Goal: Task Accomplishment & Management: Use online tool/utility

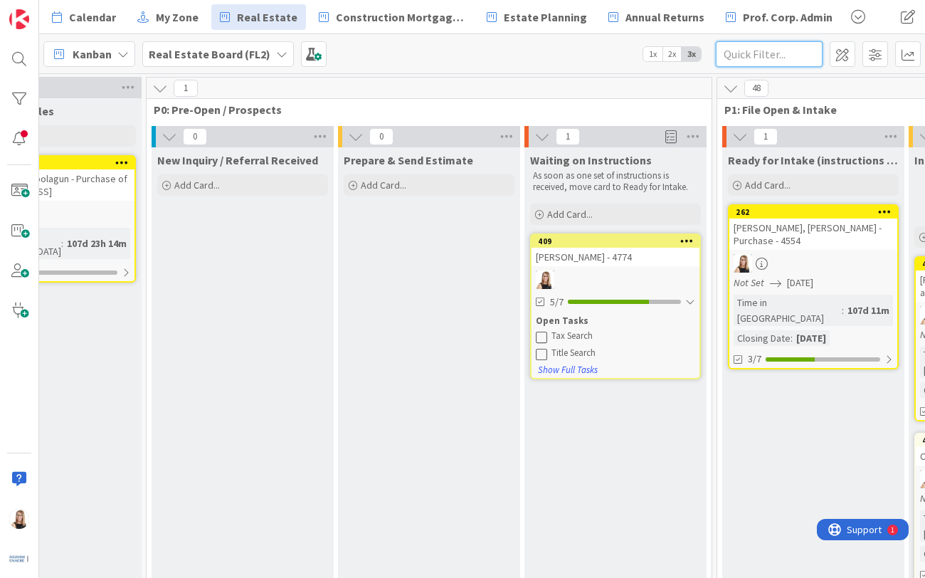
click at [758, 65] on input "text" at bounding box center [769, 54] width 107 height 26
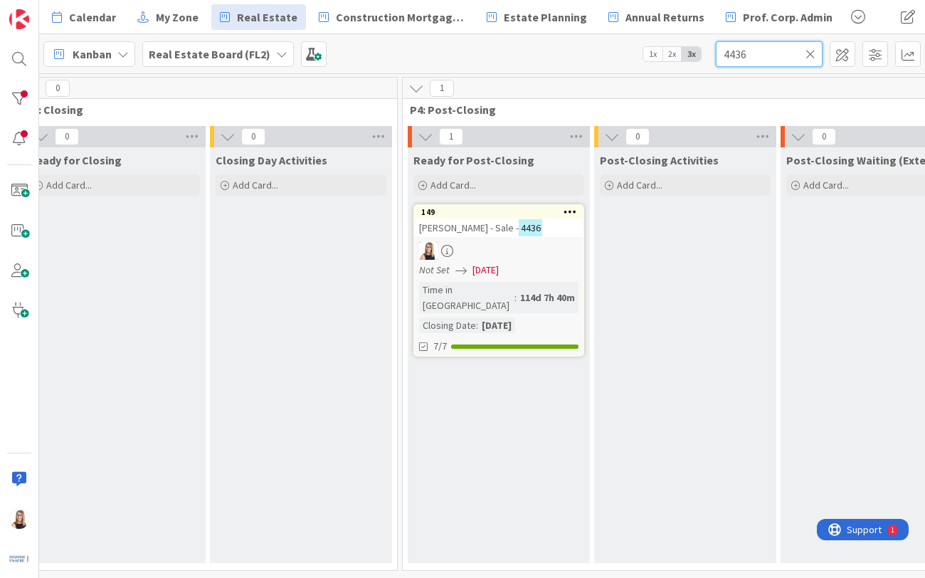
scroll to position [0, 2678]
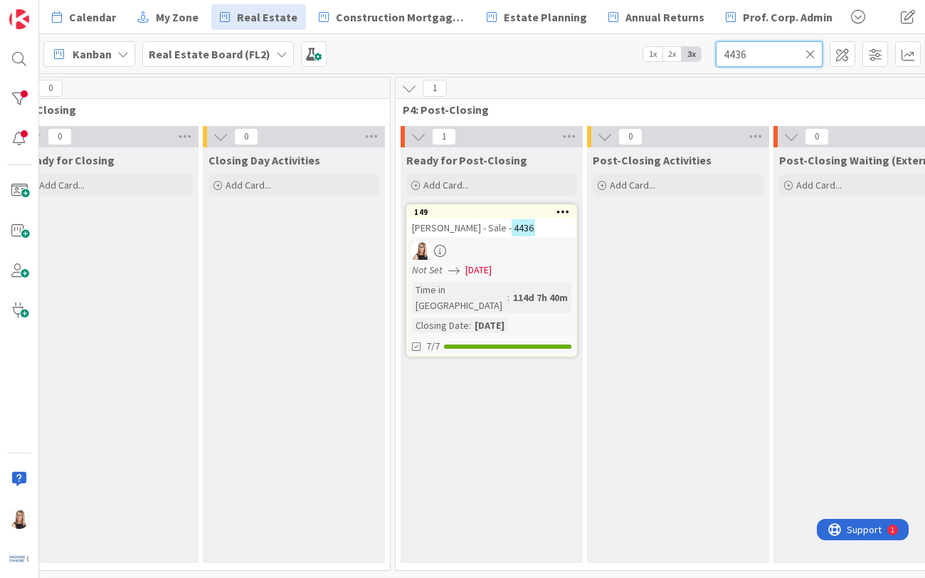
type input "4436"
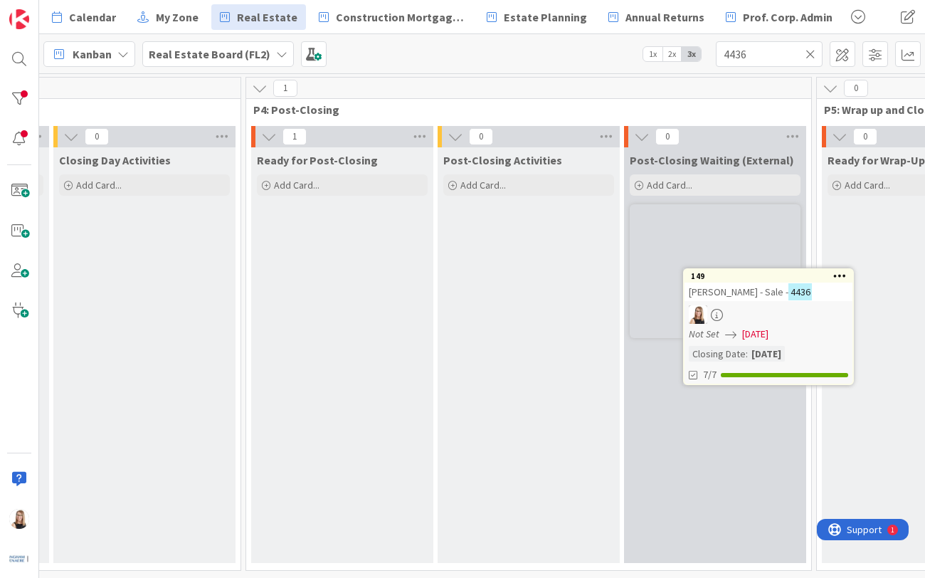
scroll to position [0, 3563]
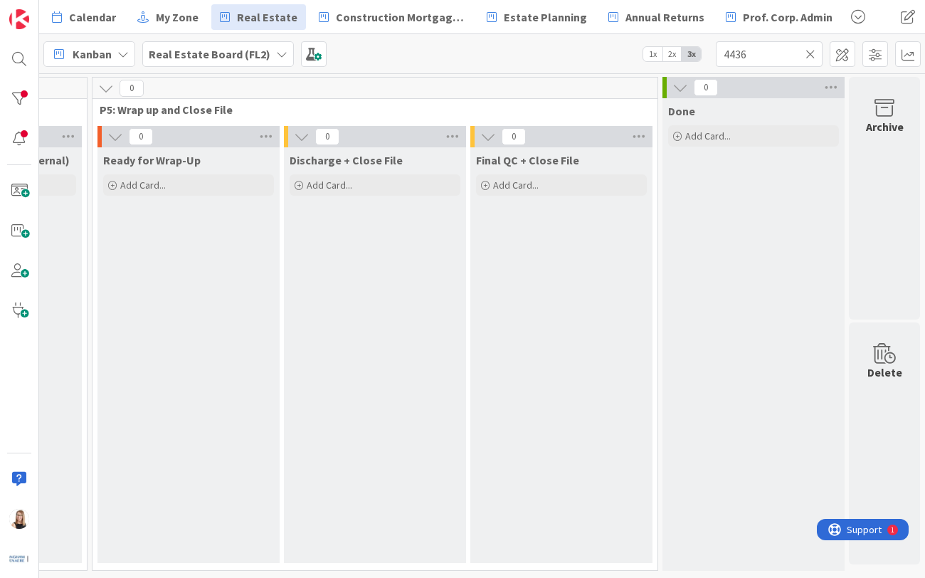
click at [810, 57] on icon at bounding box center [811, 54] width 10 height 13
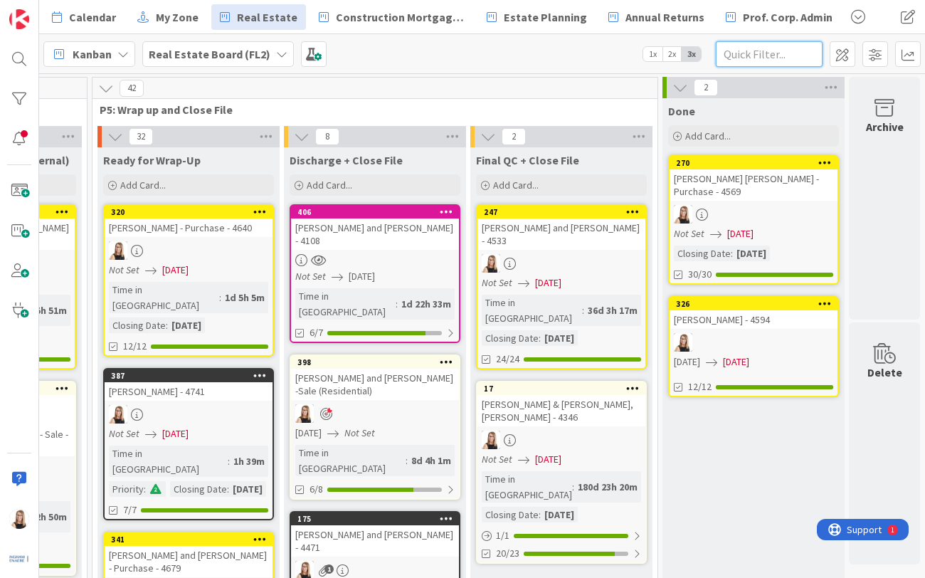
click at [777, 54] on input "text" at bounding box center [769, 54] width 107 height 26
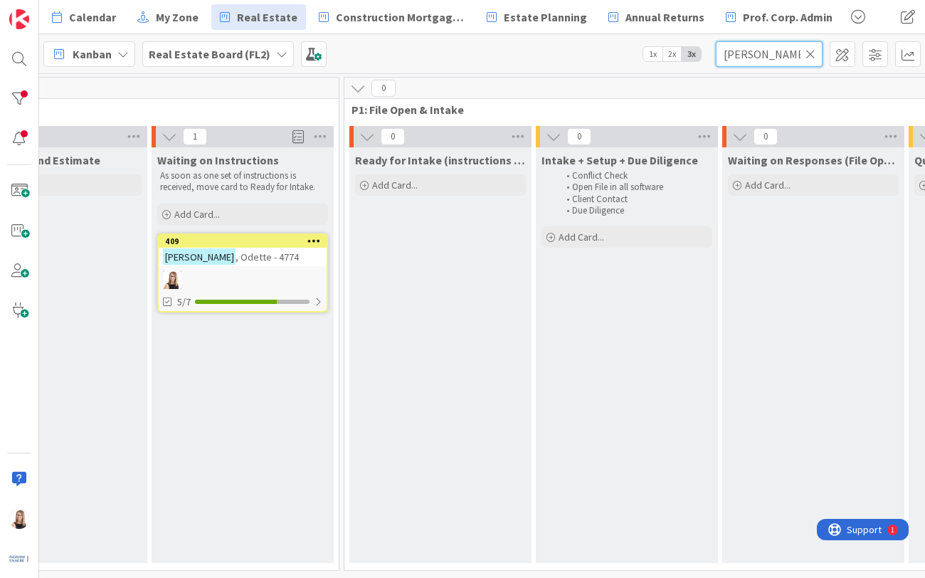
scroll to position [0, 0]
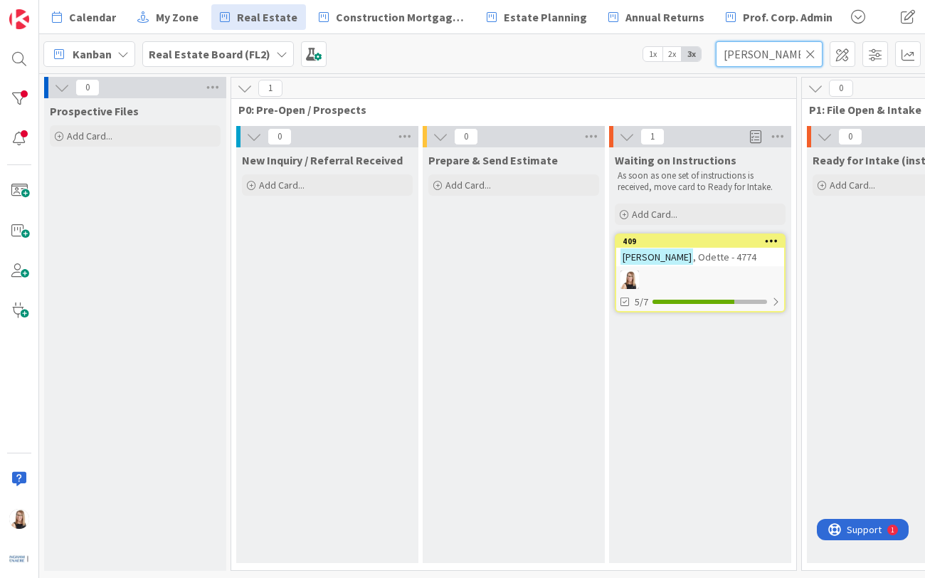
type input "[PERSON_NAME]"
click at [717, 265] on div "[PERSON_NAME] - 4774" at bounding box center [700, 257] width 168 height 19
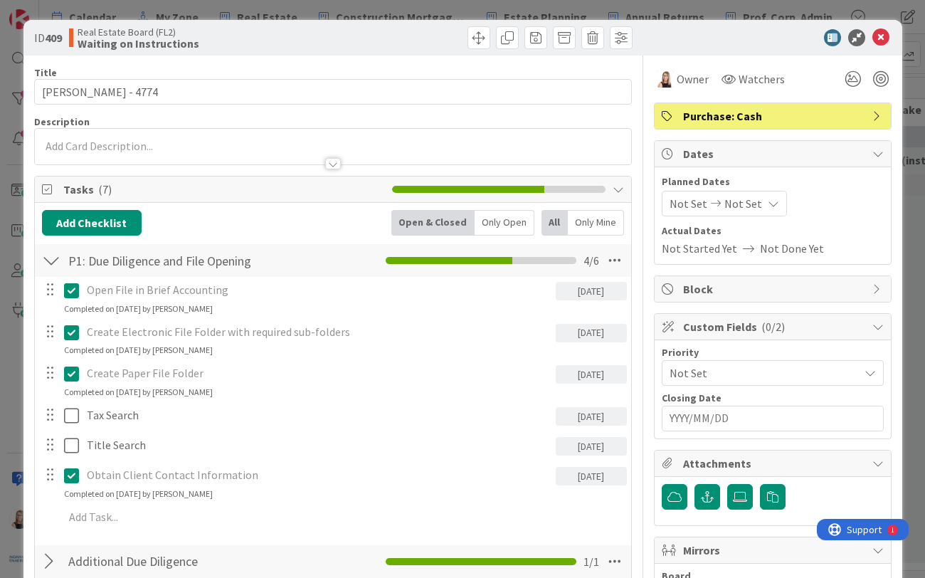
click at [172, 144] on div at bounding box center [333, 147] width 596 height 36
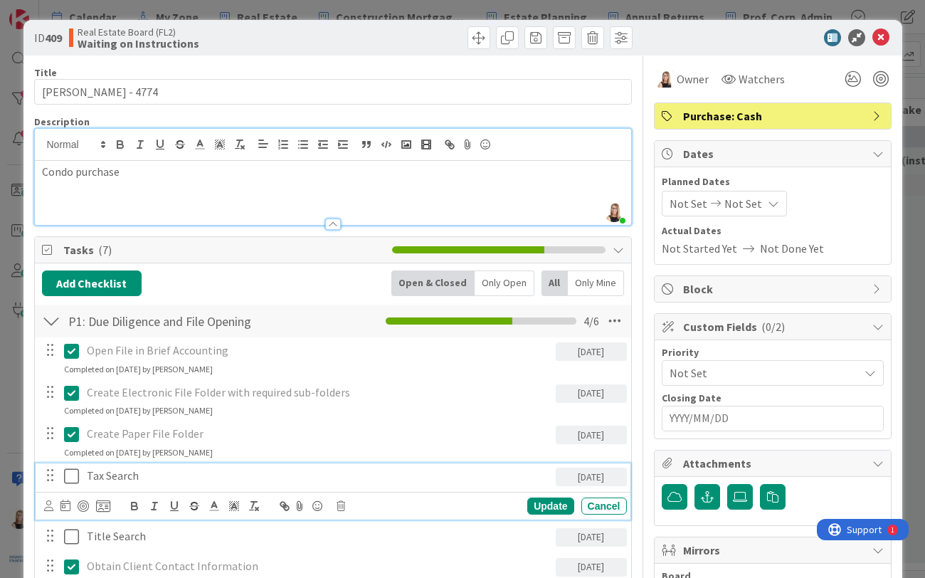
click at [68, 480] on icon at bounding box center [71, 476] width 15 height 17
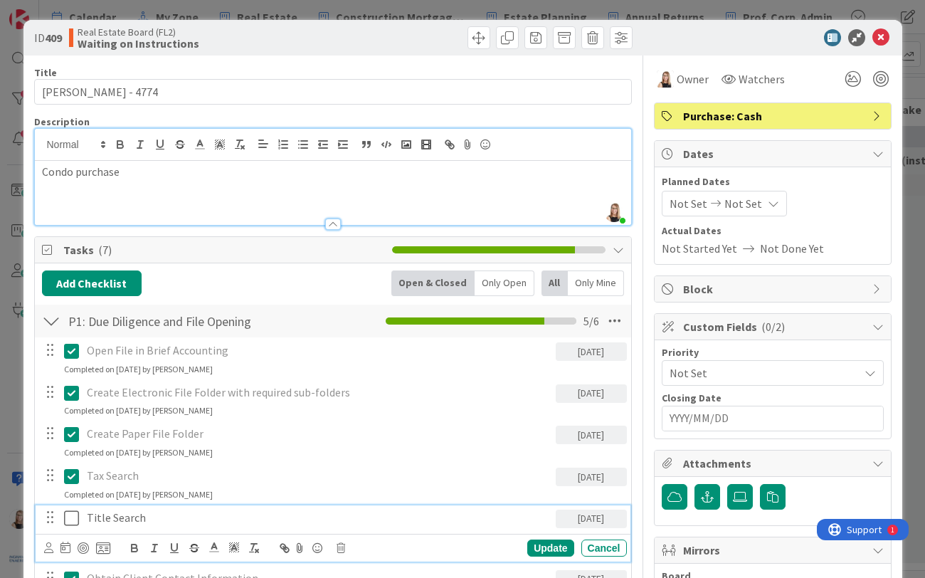
click at [71, 516] on icon at bounding box center [71, 518] width 15 height 17
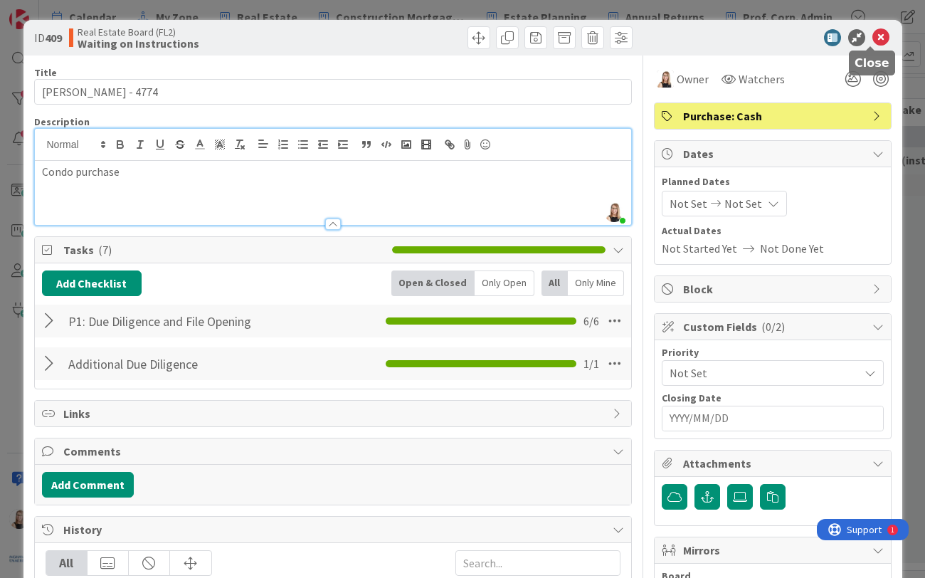
click at [875, 41] on icon at bounding box center [881, 37] width 17 height 17
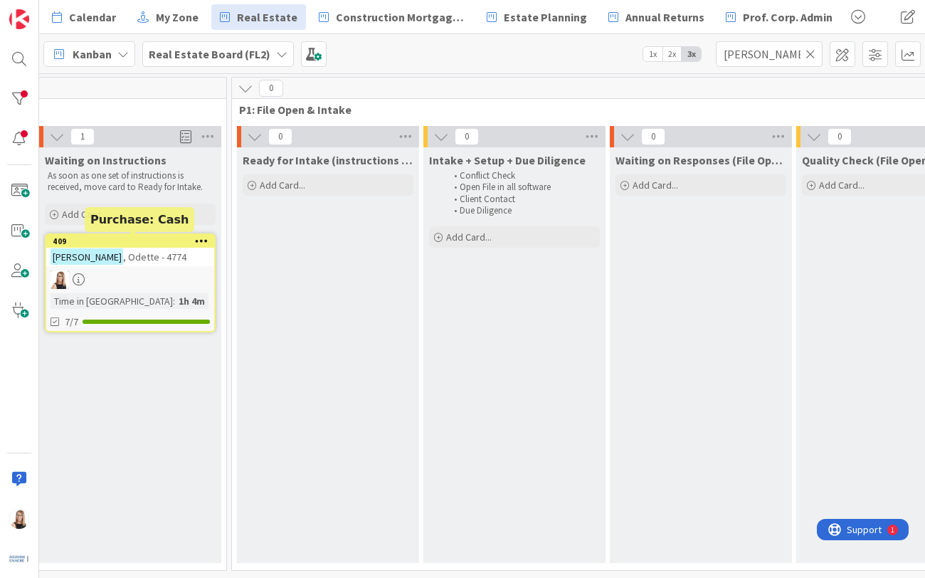
scroll to position [0, 516]
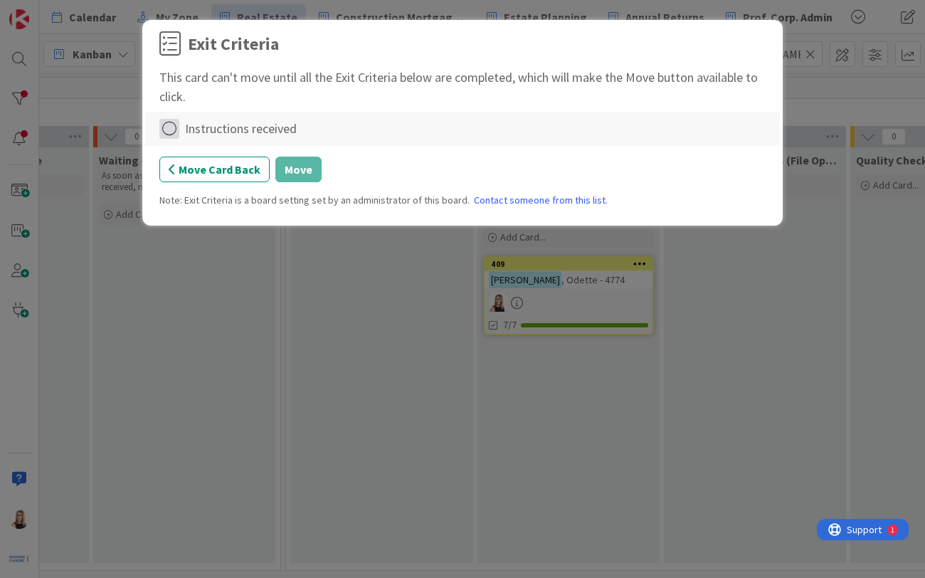
click at [171, 132] on icon at bounding box center [169, 129] width 20 height 20
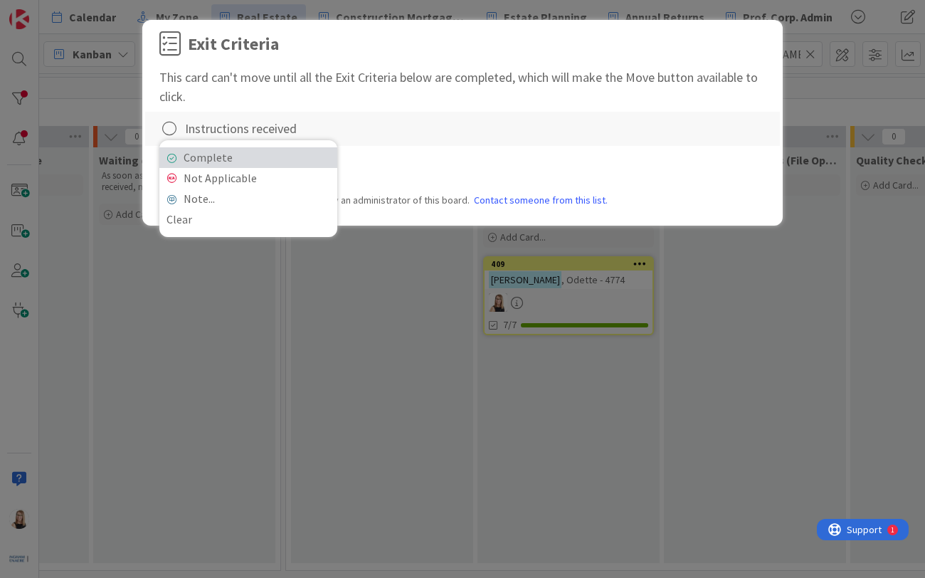
click at [245, 157] on link "Complete" at bounding box center [248, 157] width 178 height 21
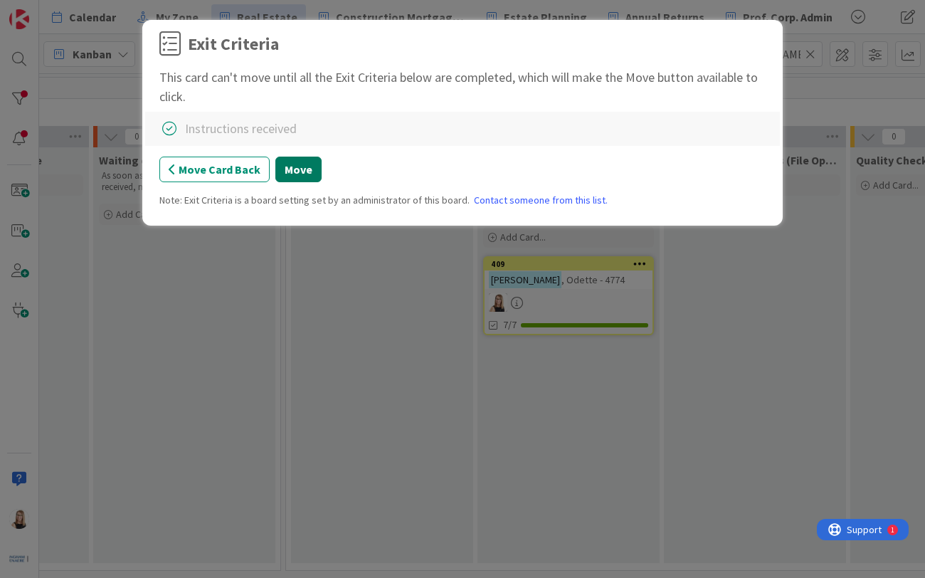
click at [305, 173] on button "Move" at bounding box center [298, 170] width 46 height 26
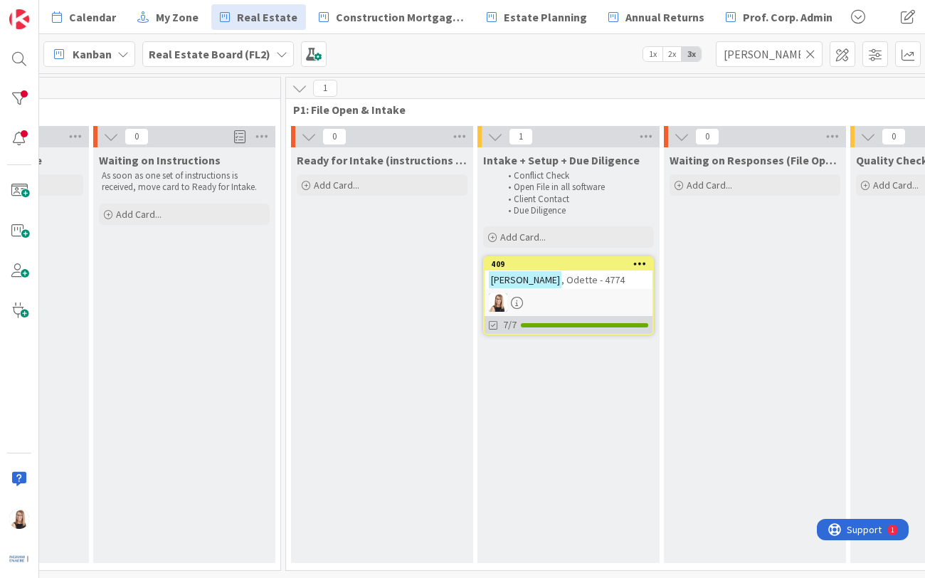
click at [577, 325] on div at bounding box center [584, 325] width 127 height 4
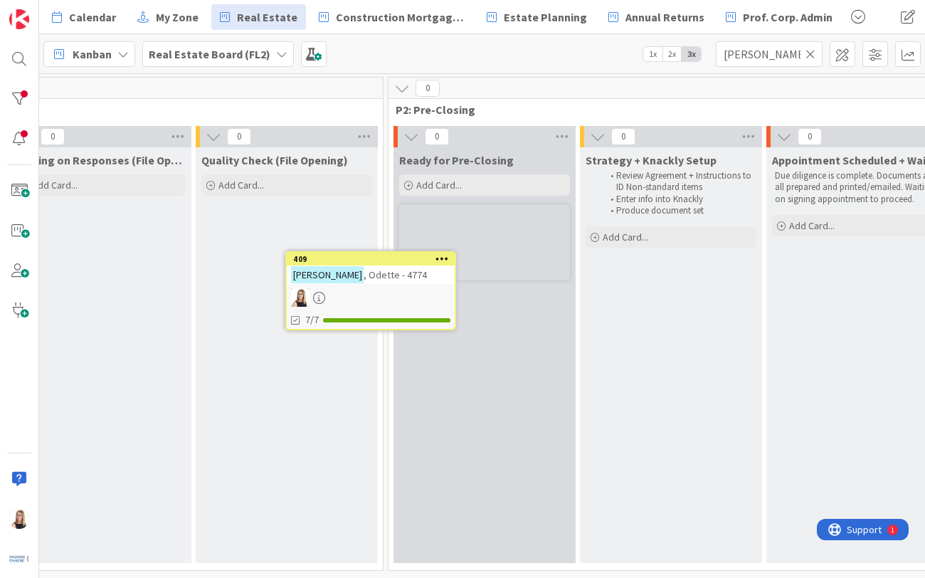
scroll to position [0, 1181]
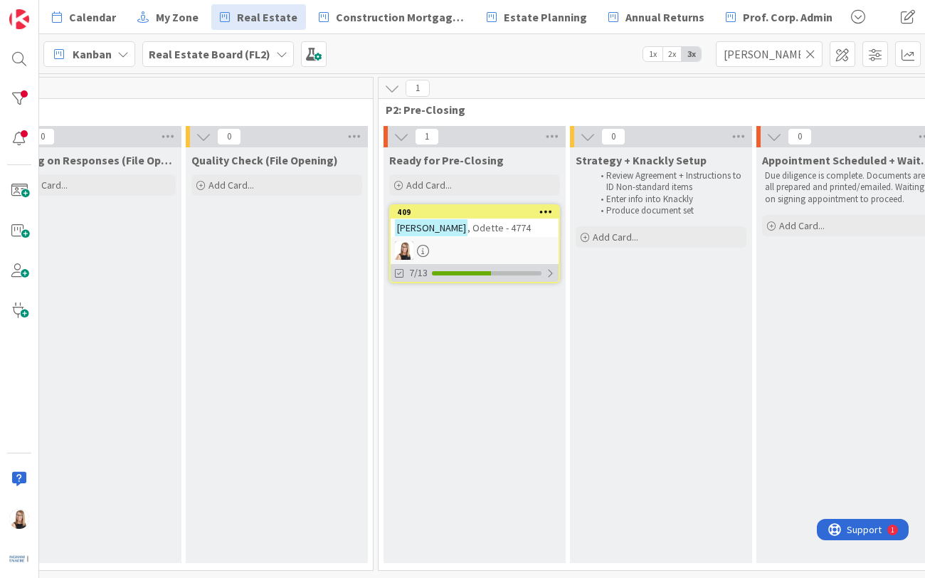
click at [488, 275] on div at bounding box center [461, 273] width 59 height 4
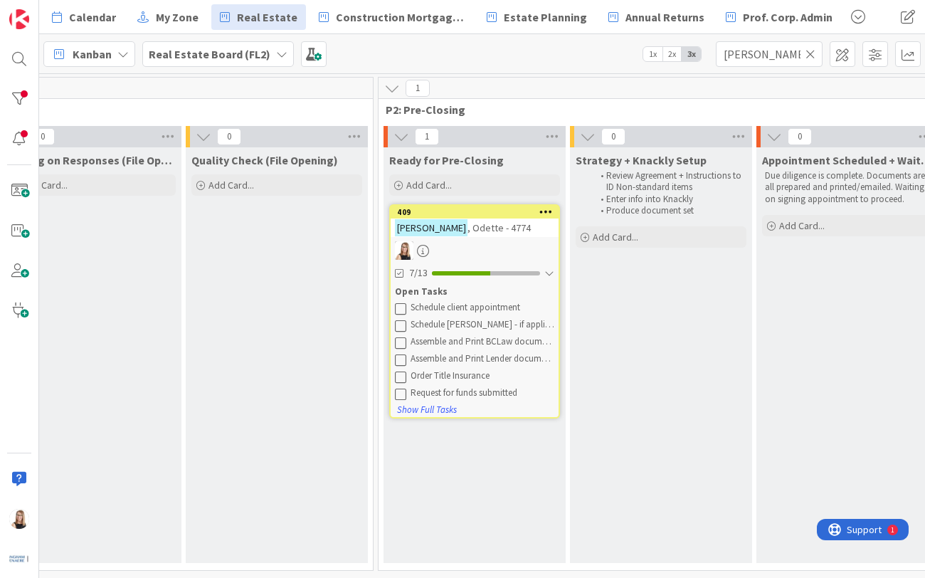
click at [405, 307] on icon at bounding box center [400, 308] width 11 height 11
